Goal: Task Accomplishment & Management: Use online tool/utility

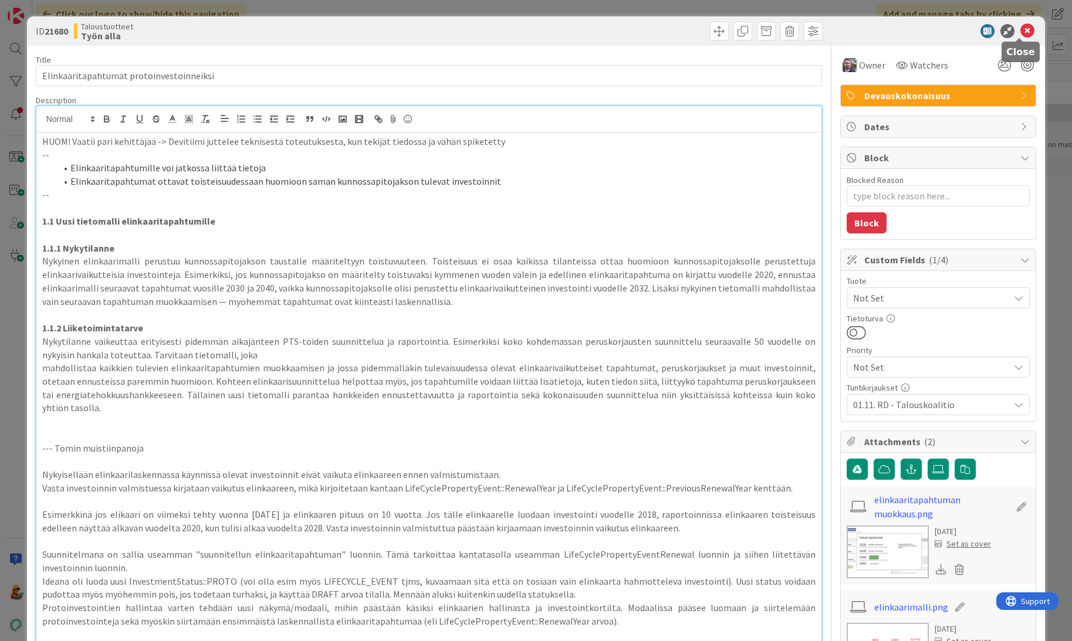
click at [1021, 33] on icon at bounding box center [1027, 31] width 14 height 14
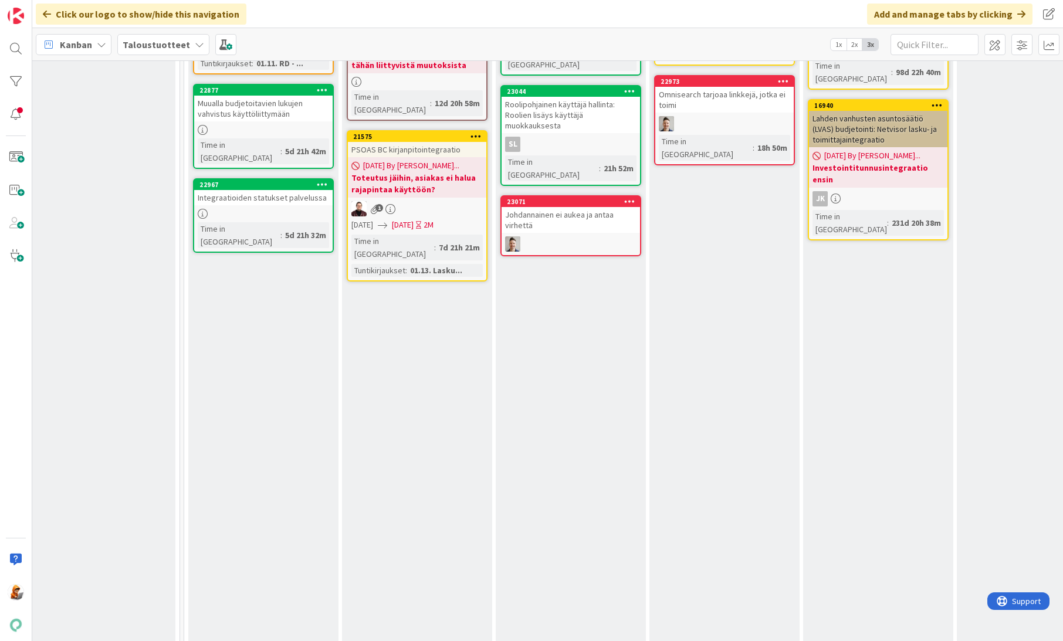
click at [567, 207] on div "Johdannainen ei aukea ja antaa virhettä" at bounding box center [570, 220] width 138 height 26
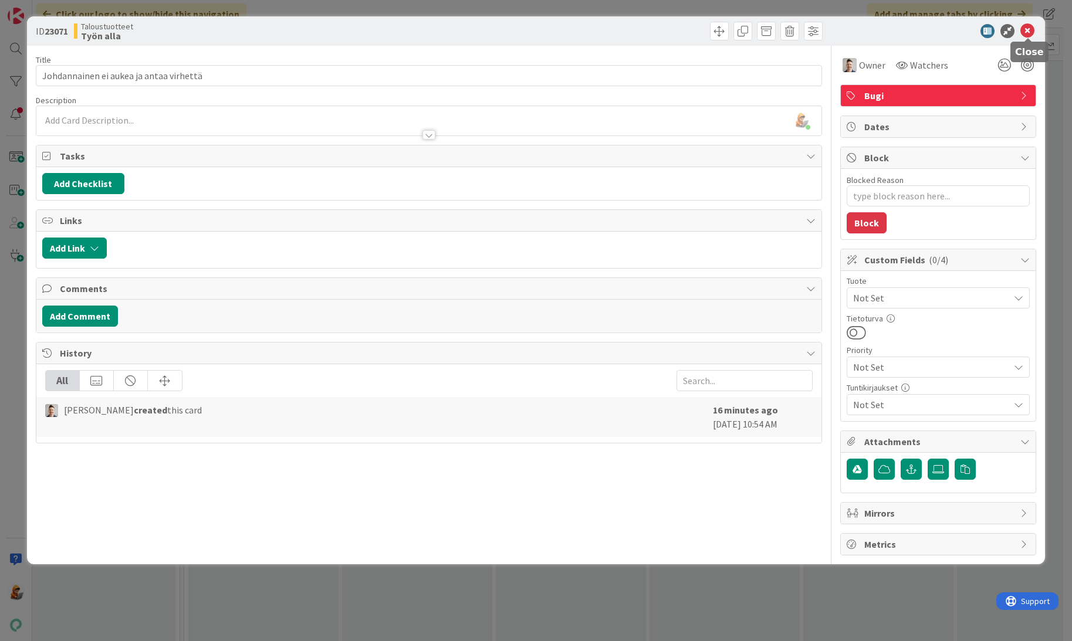
click at [1031, 28] on icon at bounding box center [1027, 31] width 14 height 14
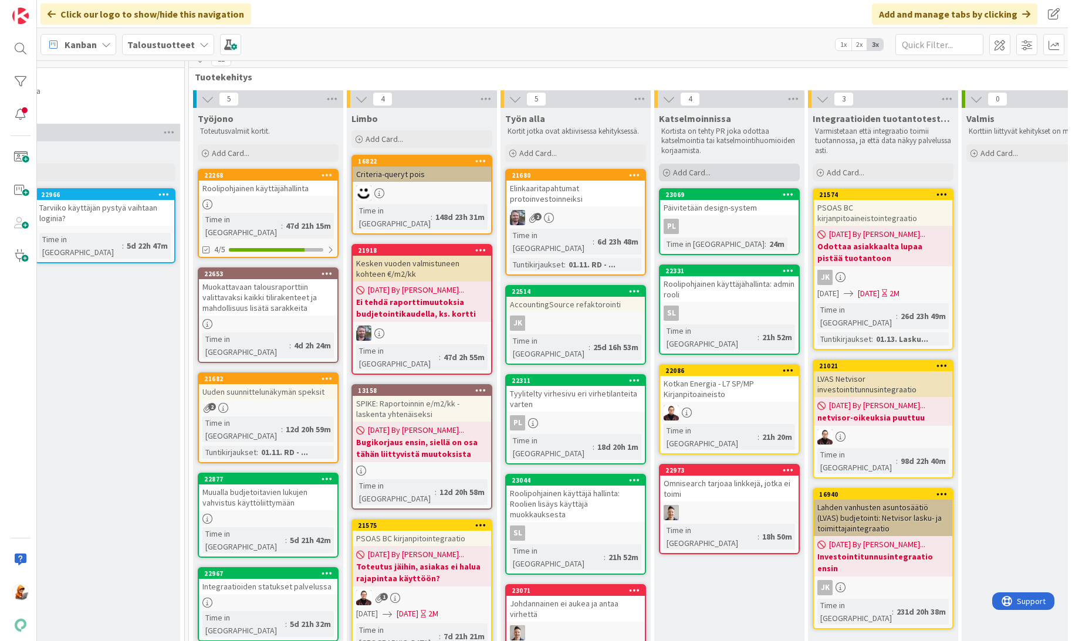
scroll to position [0, 1285]
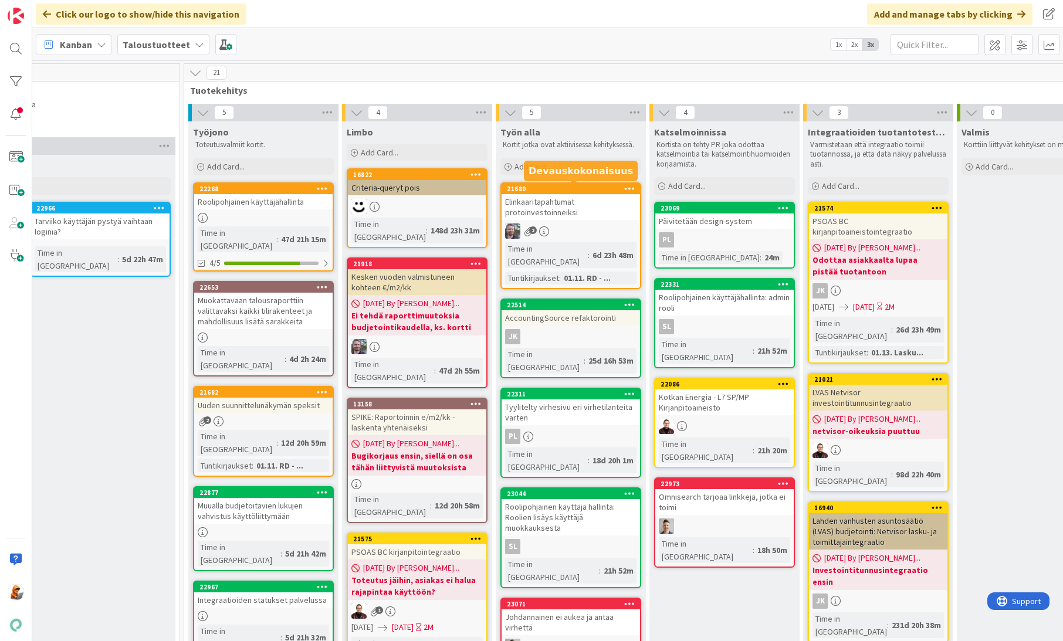
click at [553, 191] on div "21680" at bounding box center [573, 189] width 133 height 8
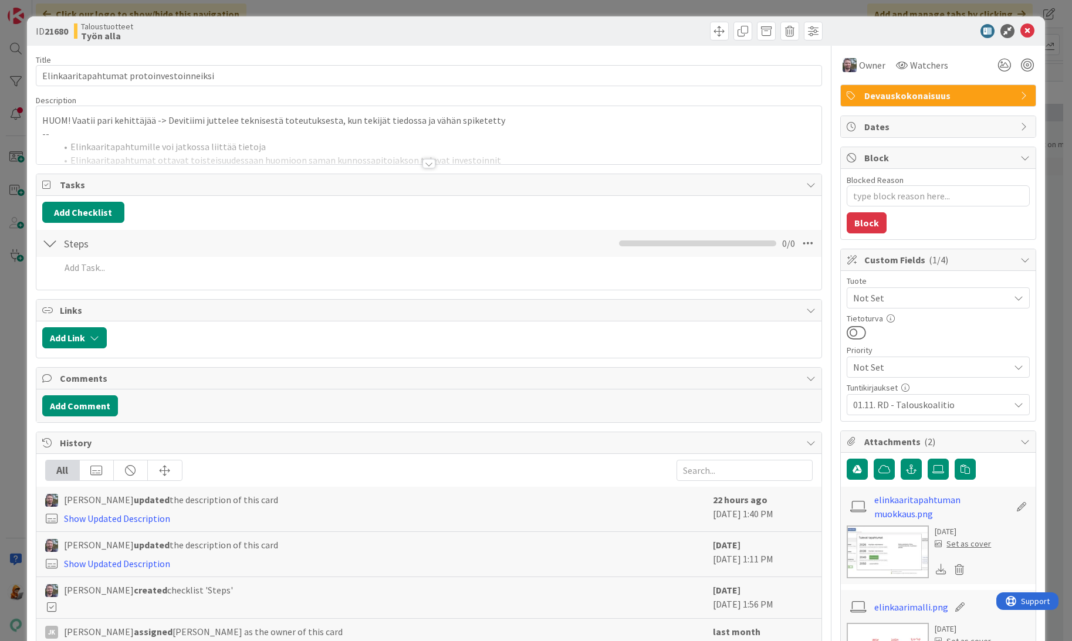
click at [1014, 303] on icon at bounding box center [1017, 297] width 9 height 9
type textarea "x"
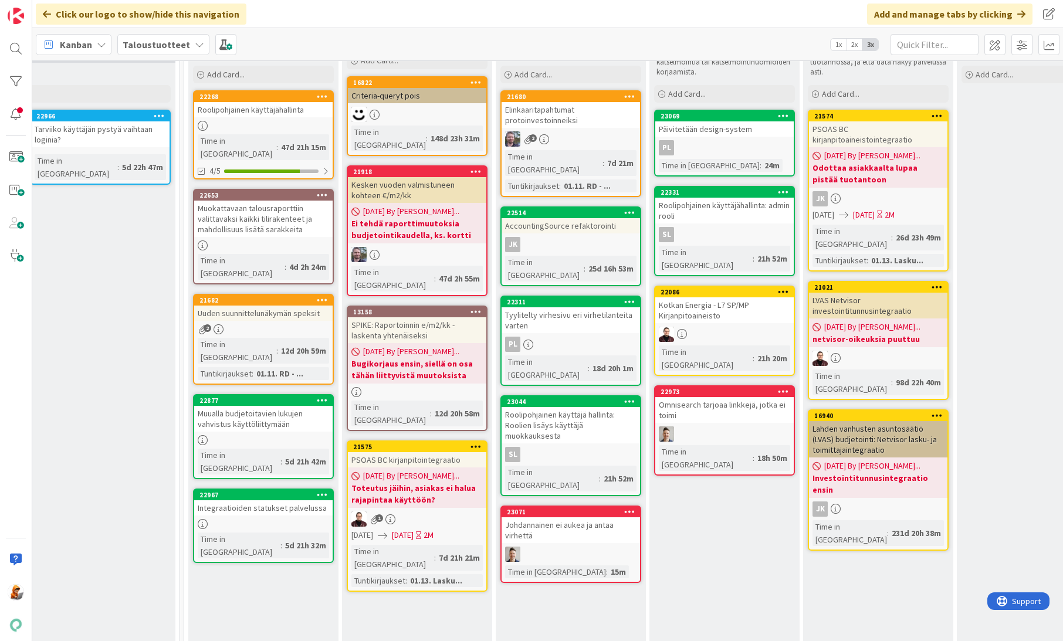
scroll to position [93, 1285]
